Goal: Task Accomplishment & Management: Manage account settings

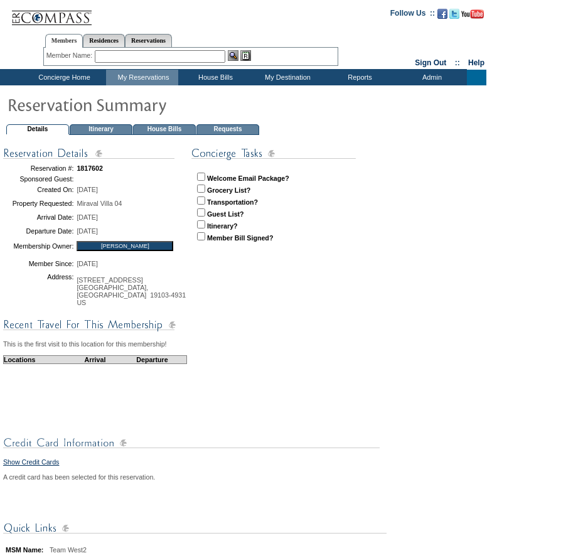
click at [200, 176] on input "checkbox" at bounding box center [201, 177] width 8 height 8
checkbox input "true"
click at [68, 71] on td "Concierge Home" at bounding box center [63, 78] width 86 height 16
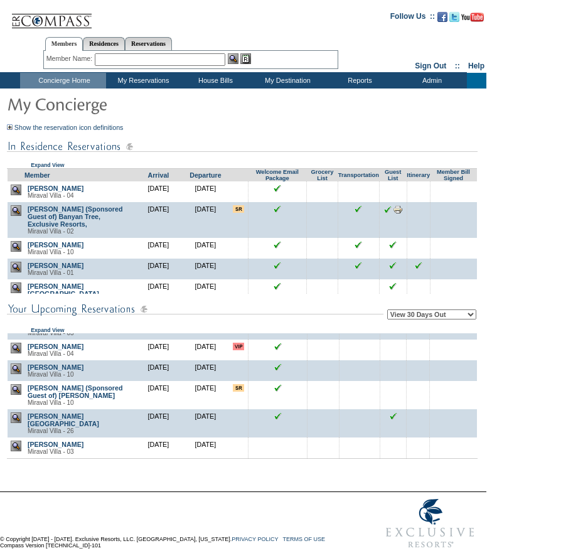
scroll to position [970, 0]
click at [18, 450] on img at bounding box center [16, 446] width 11 height 11
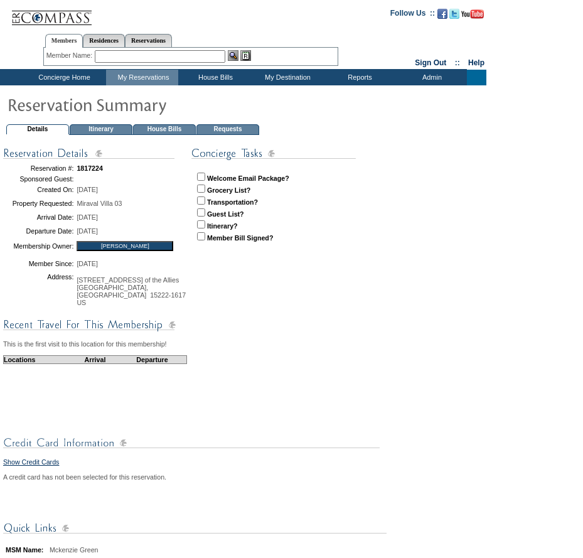
click at [203, 179] on input "checkbox" at bounding box center [201, 177] width 8 height 8
checkbox input "true"
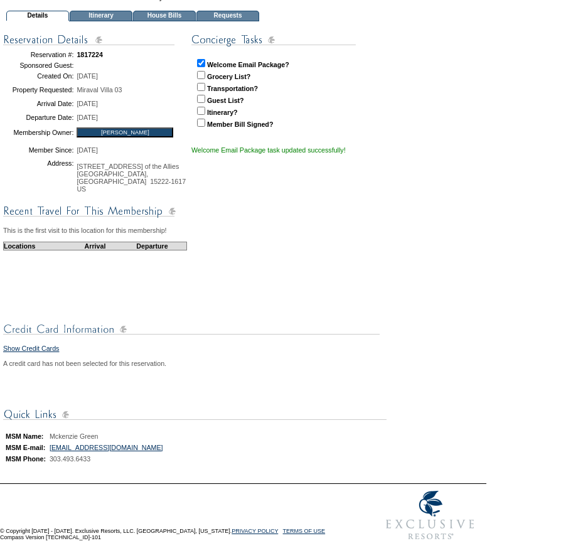
scroll to position [126, 0]
drag, startPoint x: 119, startPoint y: 464, endPoint x: 55, endPoint y: 470, distance: 64.3
click at [55, 465] on table "MSM Name: Mckenzie Green MSM E-mail: mgreen@exclusiveresorts.com MSM Phone: 303…" at bounding box center [84, 447] width 163 height 35
copy span "303.493.6433"
drag, startPoint x: 188, startPoint y: 456, endPoint x: 55, endPoint y: 457, distance: 133.7
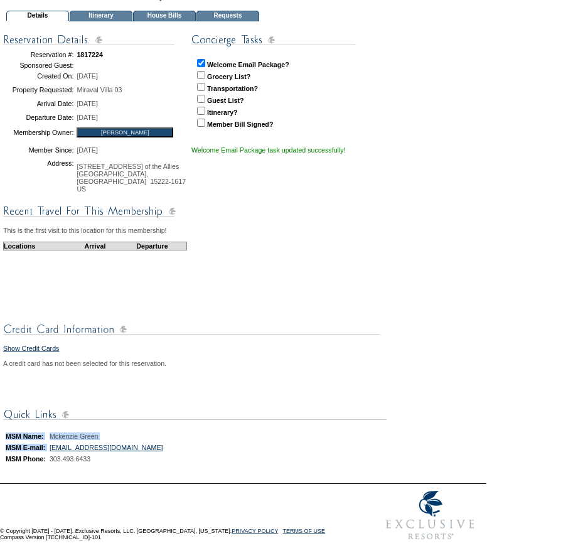
click at [55, 457] on td "MSM Name: Mckenzie Green MSM E-mail: mgreen@exclusiveresorts.com MSM Phone: 303…" at bounding box center [243, 443] width 480 height 73
drag, startPoint x: 55, startPoint y: 457, endPoint x: 144, endPoint y: 462, distance: 89.3
click at [144, 462] on td "303.493.6433" at bounding box center [106, 459] width 116 height 10
drag, startPoint x: 160, startPoint y: 451, endPoint x: 55, endPoint y: 455, distance: 105.5
click at [55, 455] on table "MSM Name: Mckenzie Green MSM E-mail: mgreen@exclusiveresorts.com MSM Phone: 303…" at bounding box center [84, 447] width 163 height 35
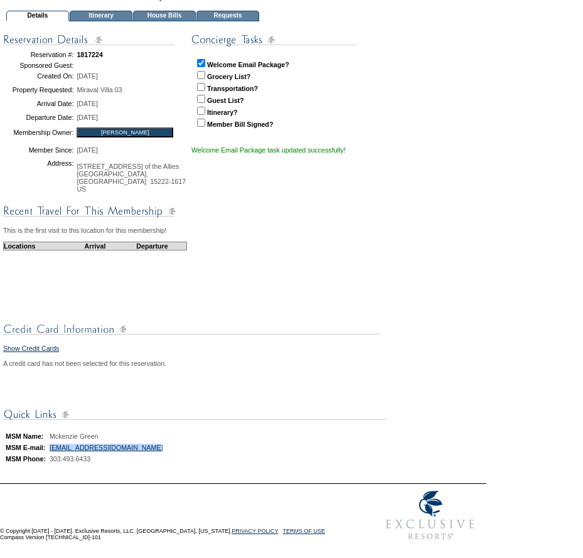
copy link "mgreen@exclusiveresorts.com"
